Goal: Find specific page/section

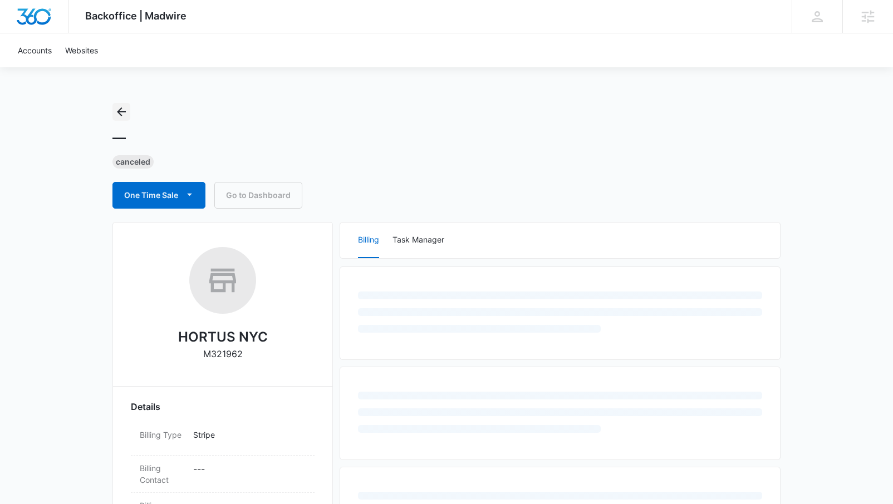
click at [129, 111] on button "Back" at bounding box center [121, 112] width 18 height 18
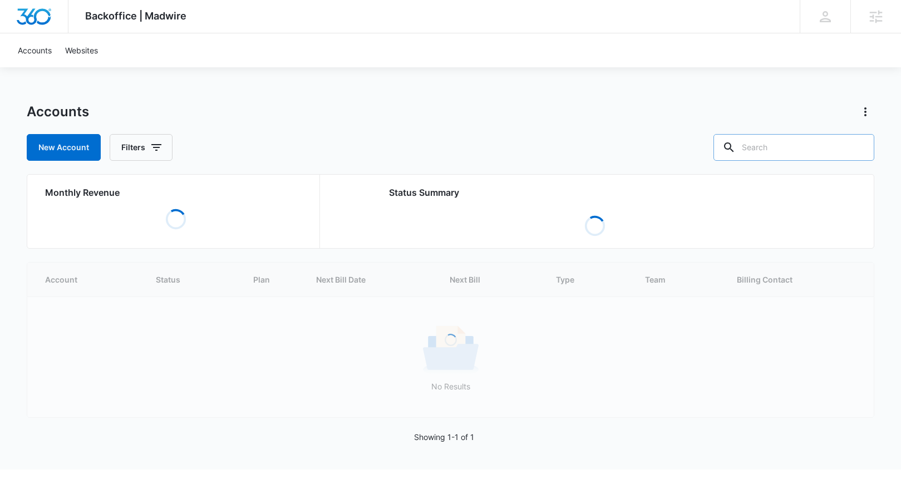
click at [792, 143] on input "text" at bounding box center [793, 147] width 161 height 27
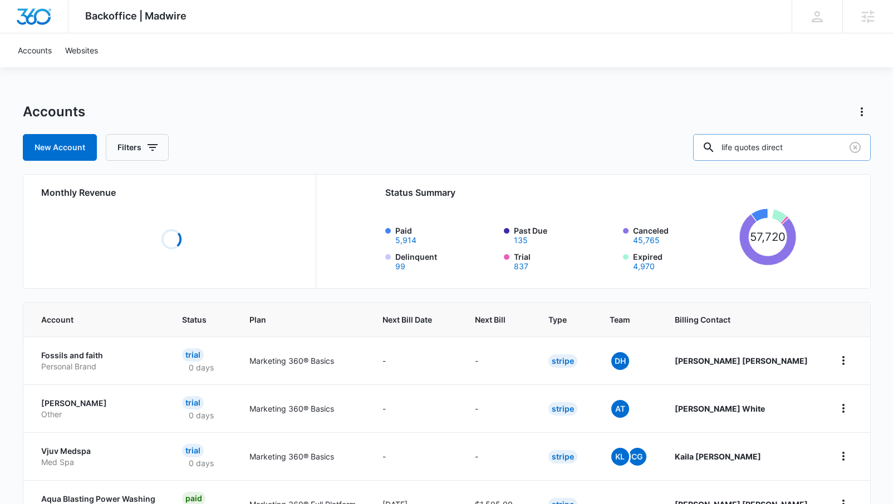
type input "life quotes direct"
